Goal: Task Accomplishment & Management: Complete application form

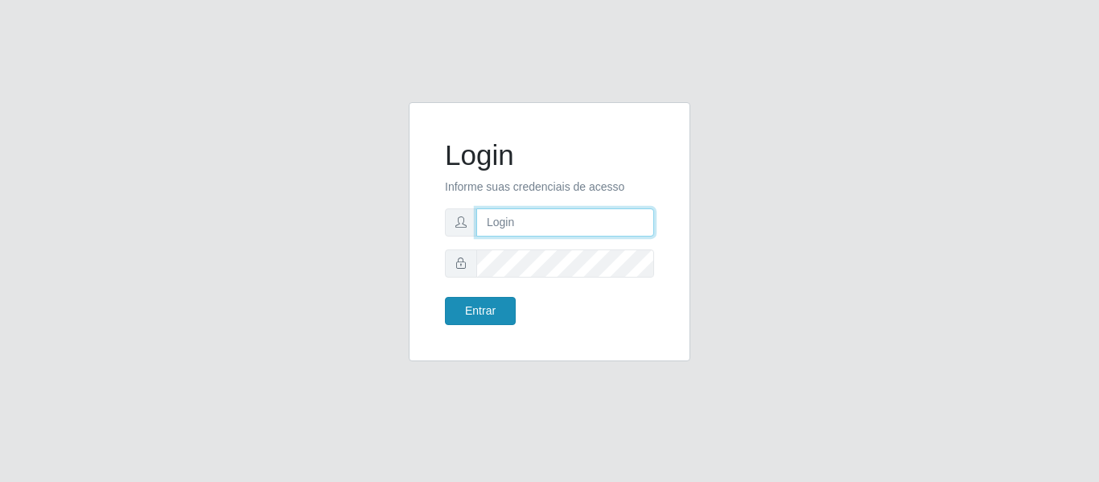
type input "precobom@[PERSON_NAME]"
click at [483, 306] on button "Entrar" at bounding box center [480, 311] width 71 height 28
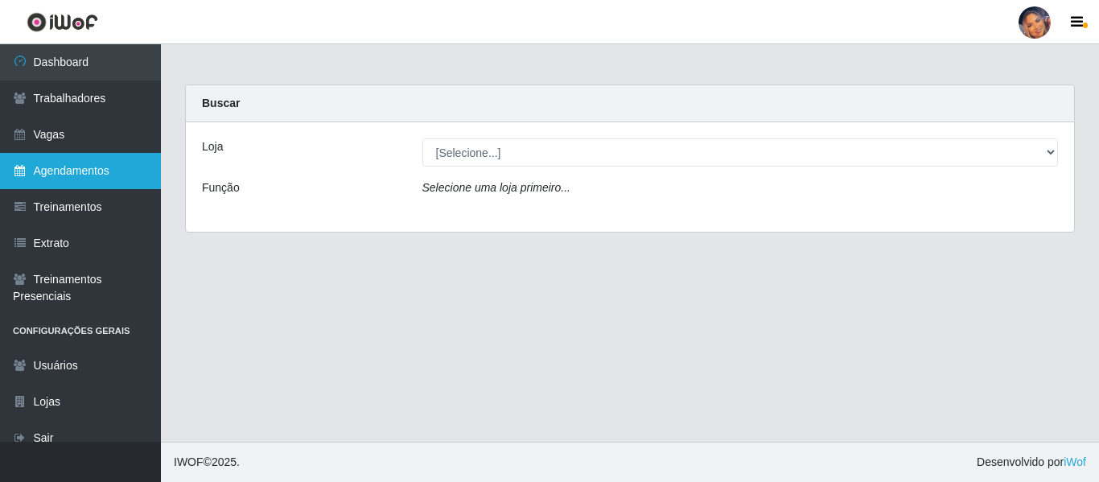
click at [80, 163] on link "Agendamentos" at bounding box center [80, 171] width 161 height 36
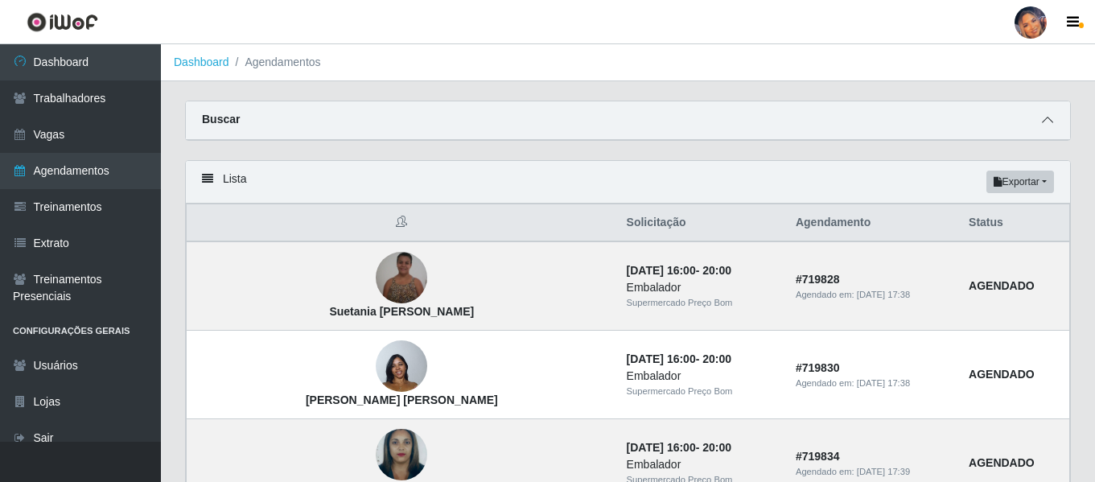
click at [1049, 119] on icon at bounding box center [1047, 119] width 11 height 11
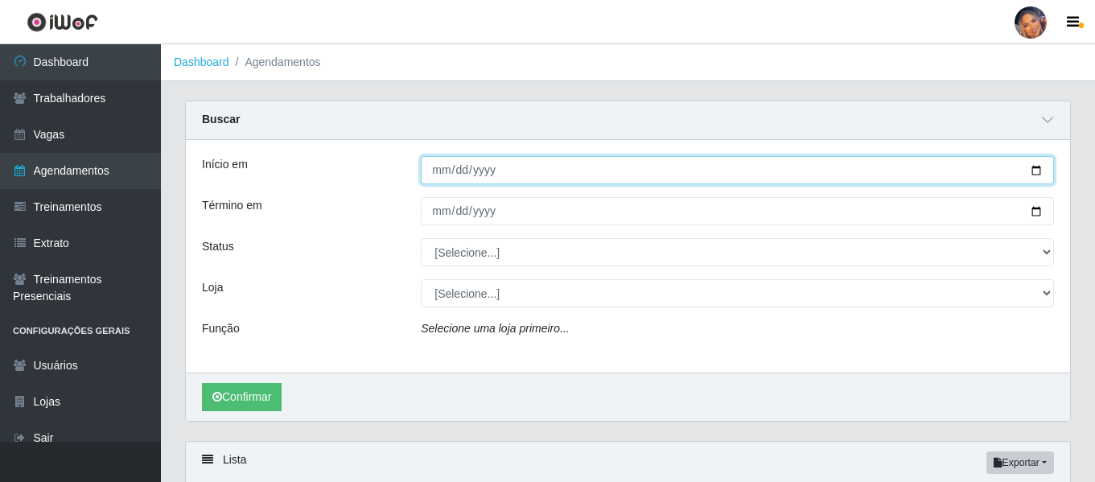
click at [1034, 175] on input "Início em" at bounding box center [737, 170] width 633 height 28
type input "[DATE]"
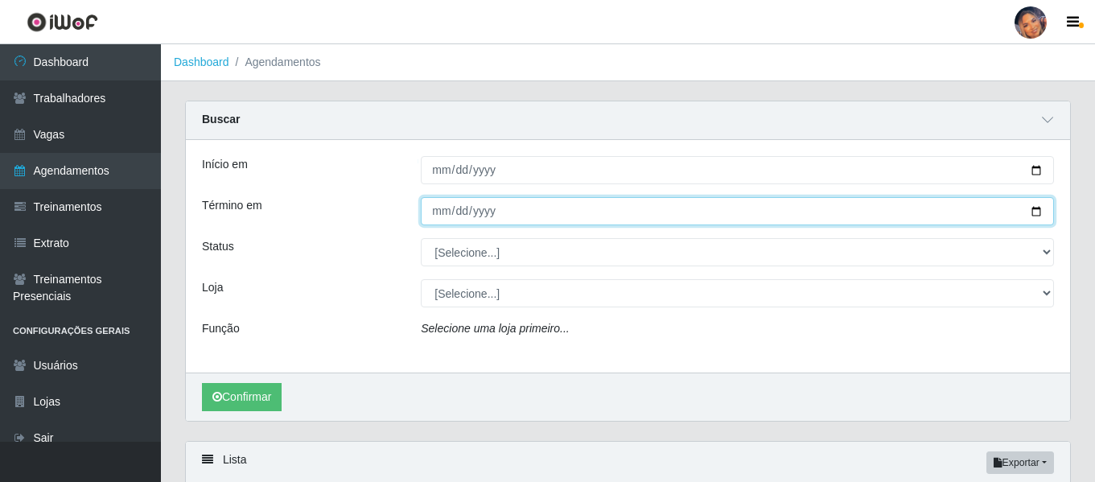
click at [1043, 206] on input "Término em" at bounding box center [737, 211] width 633 height 28
type input "[DATE]"
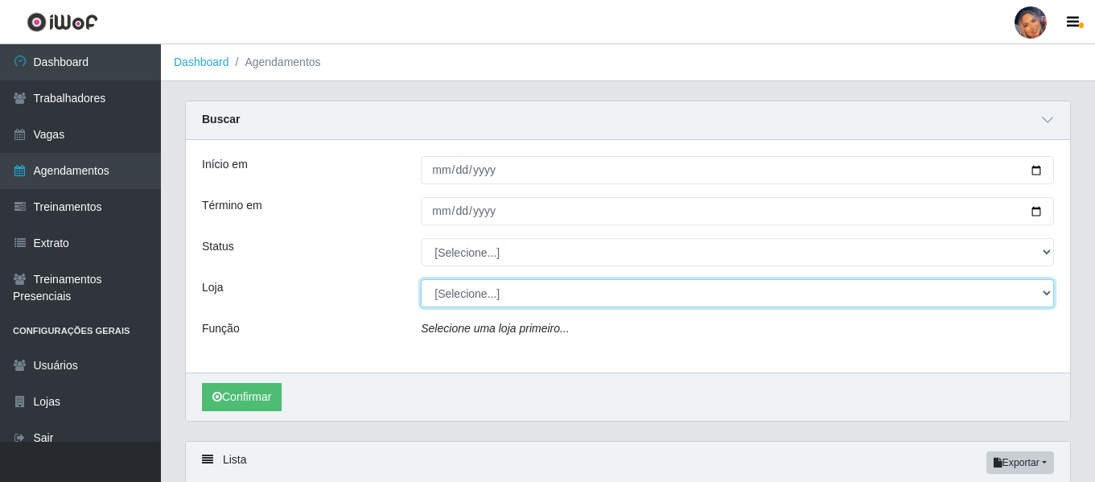
click at [528, 298] on select "[Selecione...] Supermercado Preço Bom" at bounding box center [737, 293] width 633 height 28
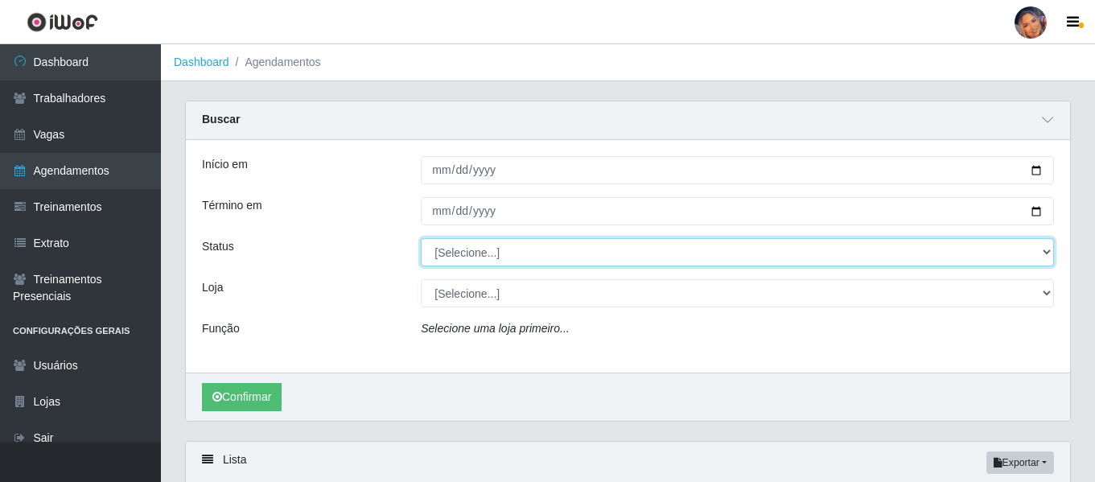
click at [514, 257] on select "[Selecione...] AGENDADO AGUARDANDO LIBERAR EM ANDAMENTO EM REVISÃO FINALIZADO C…" at bounding box center [737, 252] width 633 height 28
select select "AGENDADO"
click at [421, 239] on select "[Selecione...] AGENDADO AGUARDANDO LIBERAR EM ANDAMENTO EM REVISÃO FINALIZADO C…" at bounding box center [737, 252] width 633 height 28
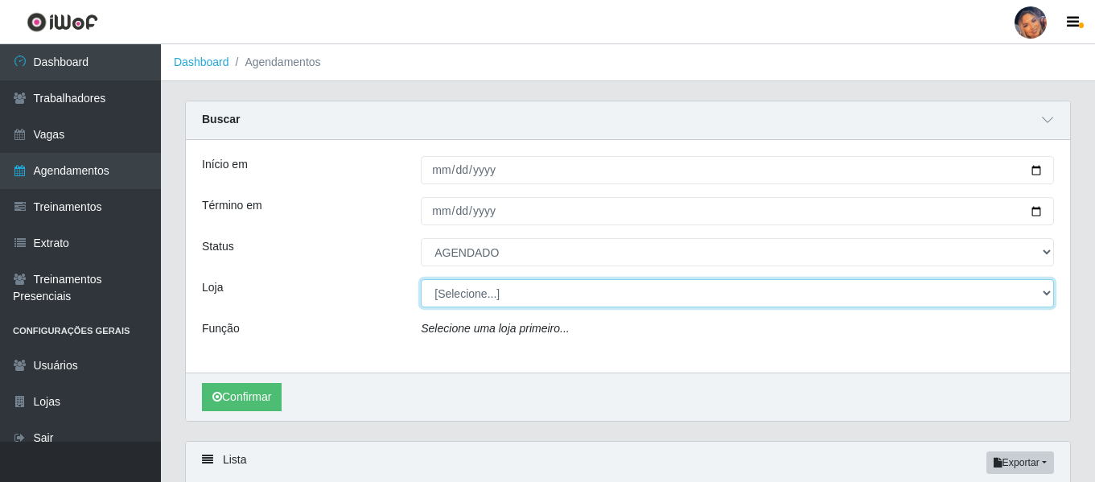
click at [462, 294] on select "[Selecione...] Supermercado Preço Bom" at bounding box center [737, 293] width 633 height 28
select select "169"
click at [421, 280] on select "[Selecione...] Supermercado Preço Bom" at bounding box center [737, 293] width 633 height 28
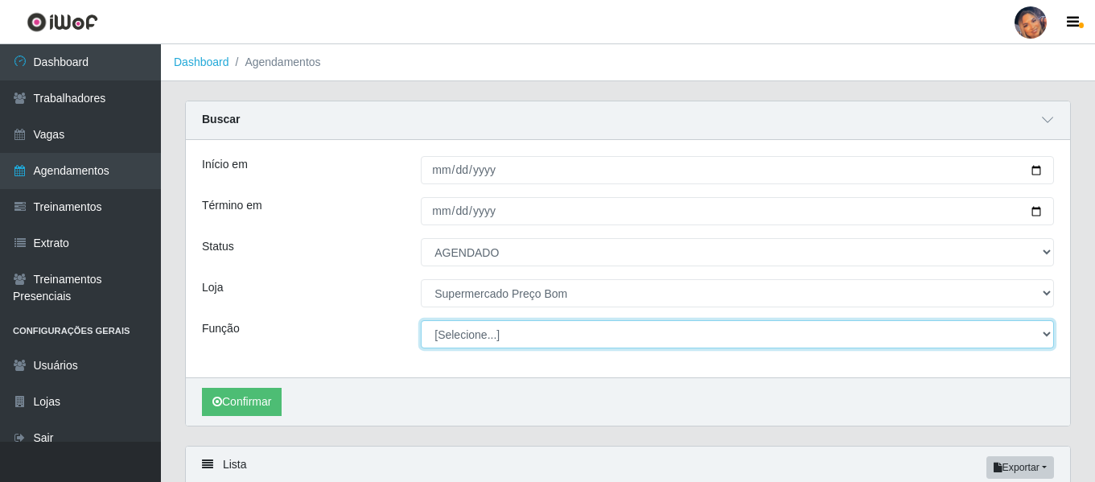
click at [453, 333] on select "[Selecione...] ASG ASG + ASG ++ Balconista Balconista + Balconista ++ Embalador…" at bounding box center [737, 334] width 633 height 28
select select "73"
click at [421, 321] on select "[Selecione...] ASG ASG + ASG ++ Balconista Balconista + Balconista ++ Embalador…" at bounding box center [737, 334] width 633 height 28
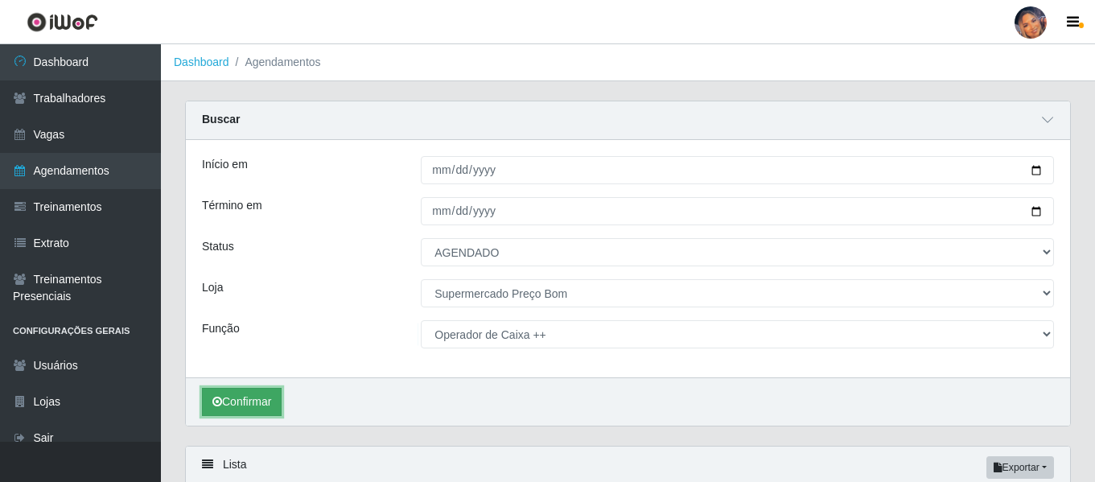
click at [265, 397] on button "Confirmar" at bounding box center [242, 402] width 80 height 28
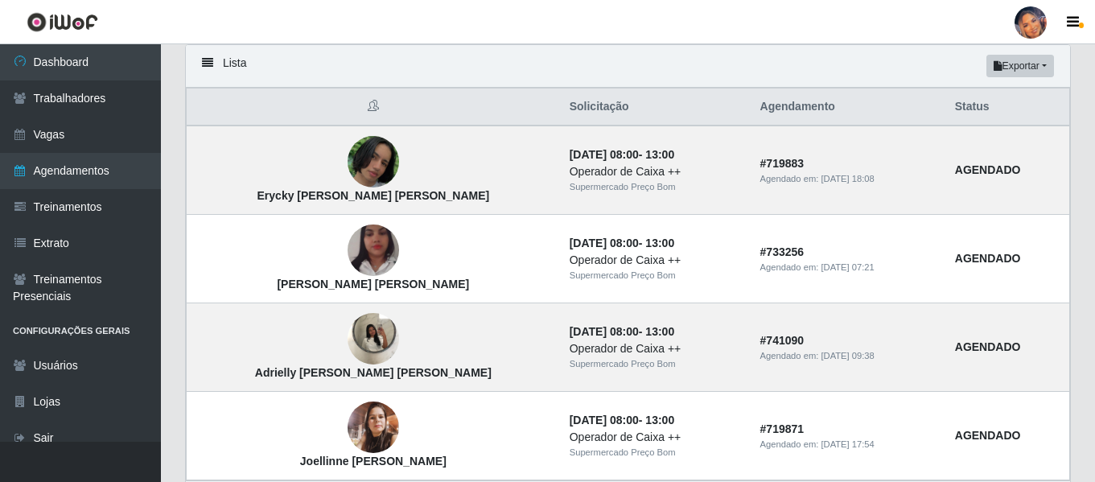
scroll to position [402, 0]
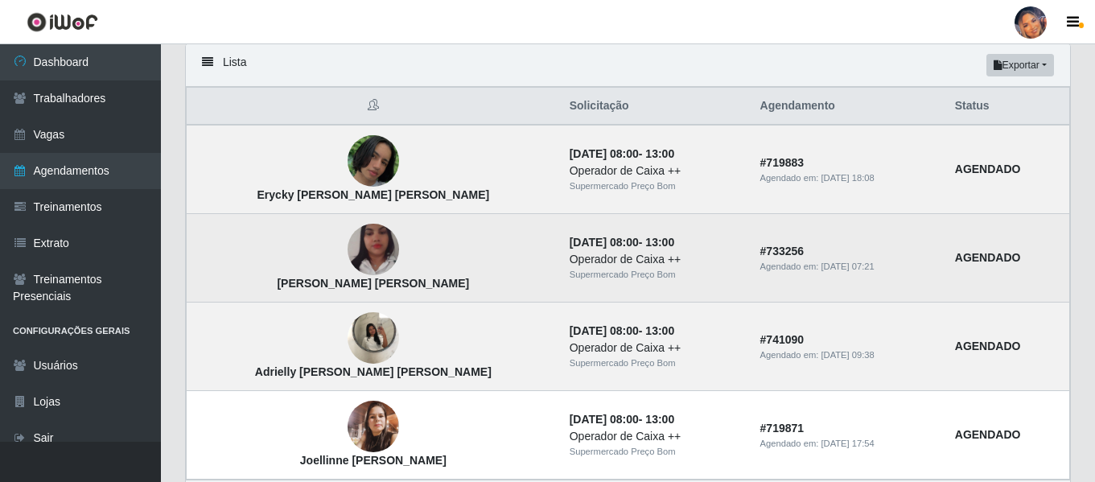
click at [348, 251] on img at bounding box center [373, 250] width 51 height 92
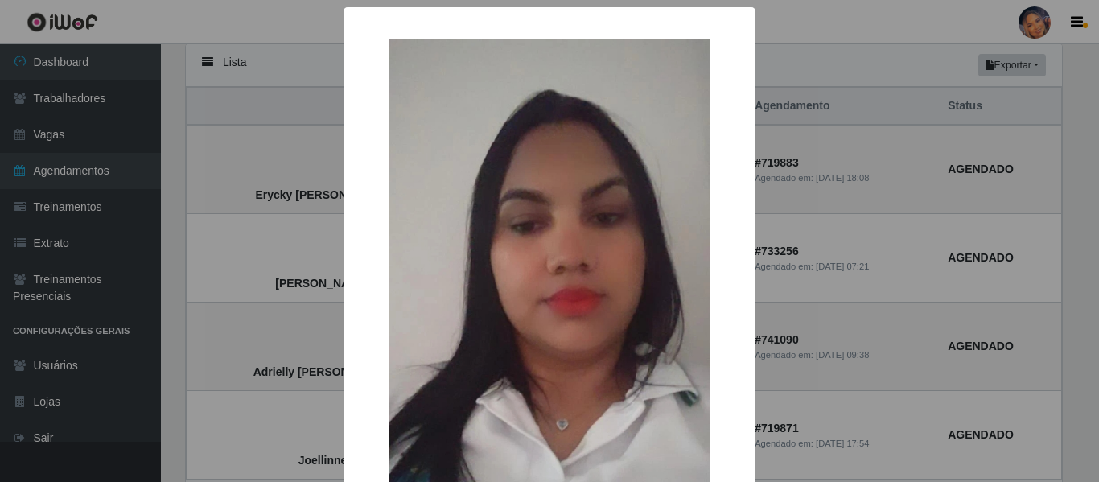
click at [266, 278] on div "× [PERSON_NAME] [PERSON_NAME]" at bounding box center [549, 241] width 1099 height 482
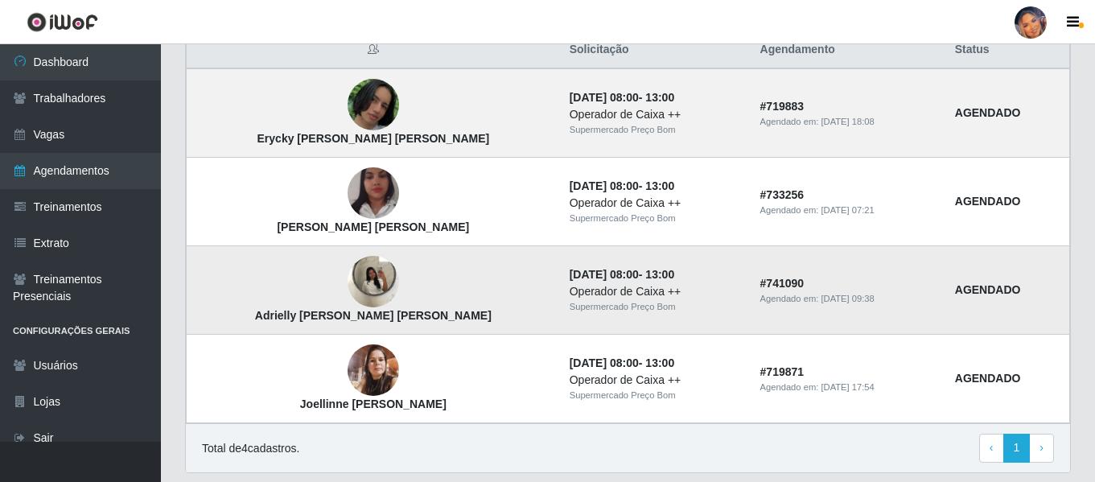
scroll to position [483, 0]
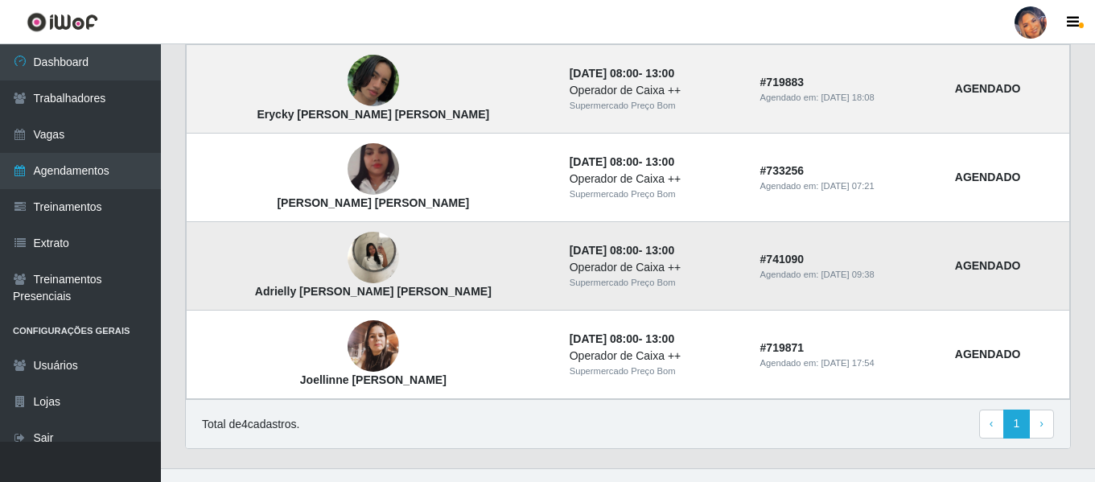
click at [348, 251] on img at bounding box center [373, 258] width 51 height 68
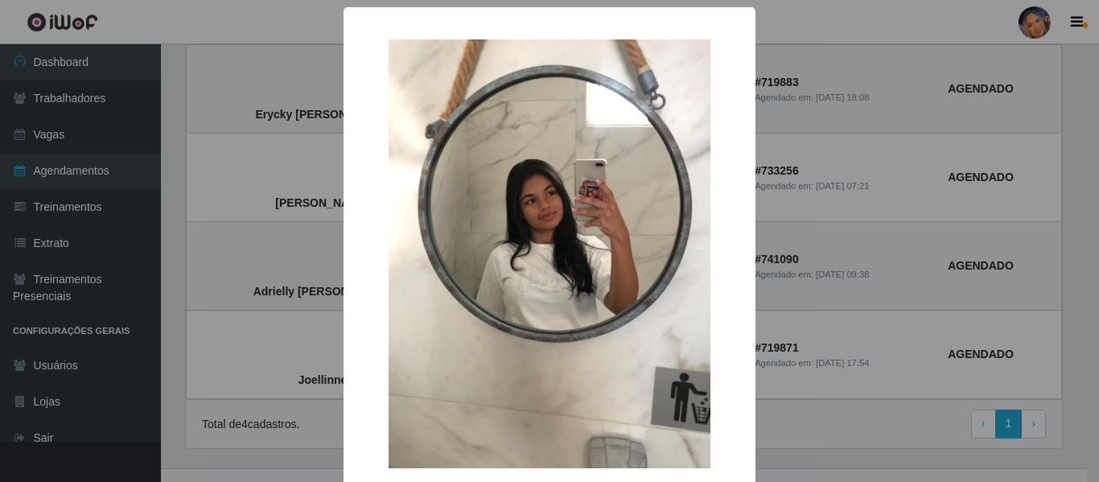
click at [228, 265] on div "× Adrielly [PERSON_NAME] [PERSON_NAME] OK Cancel" at bounding box center [549, 241] width 1099 height 482
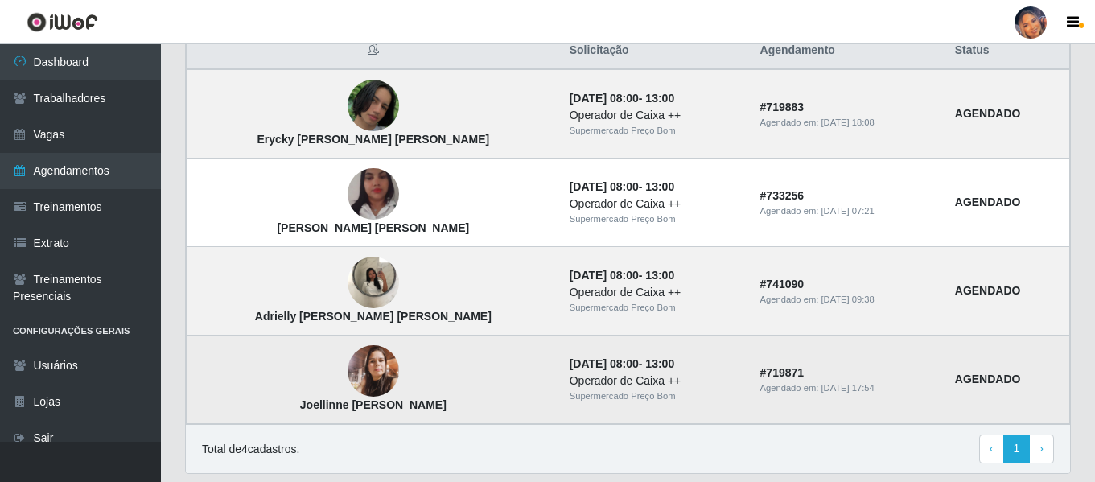
scroll to position [430, 0]
